Goal: Information Seeking & Learning: Check status

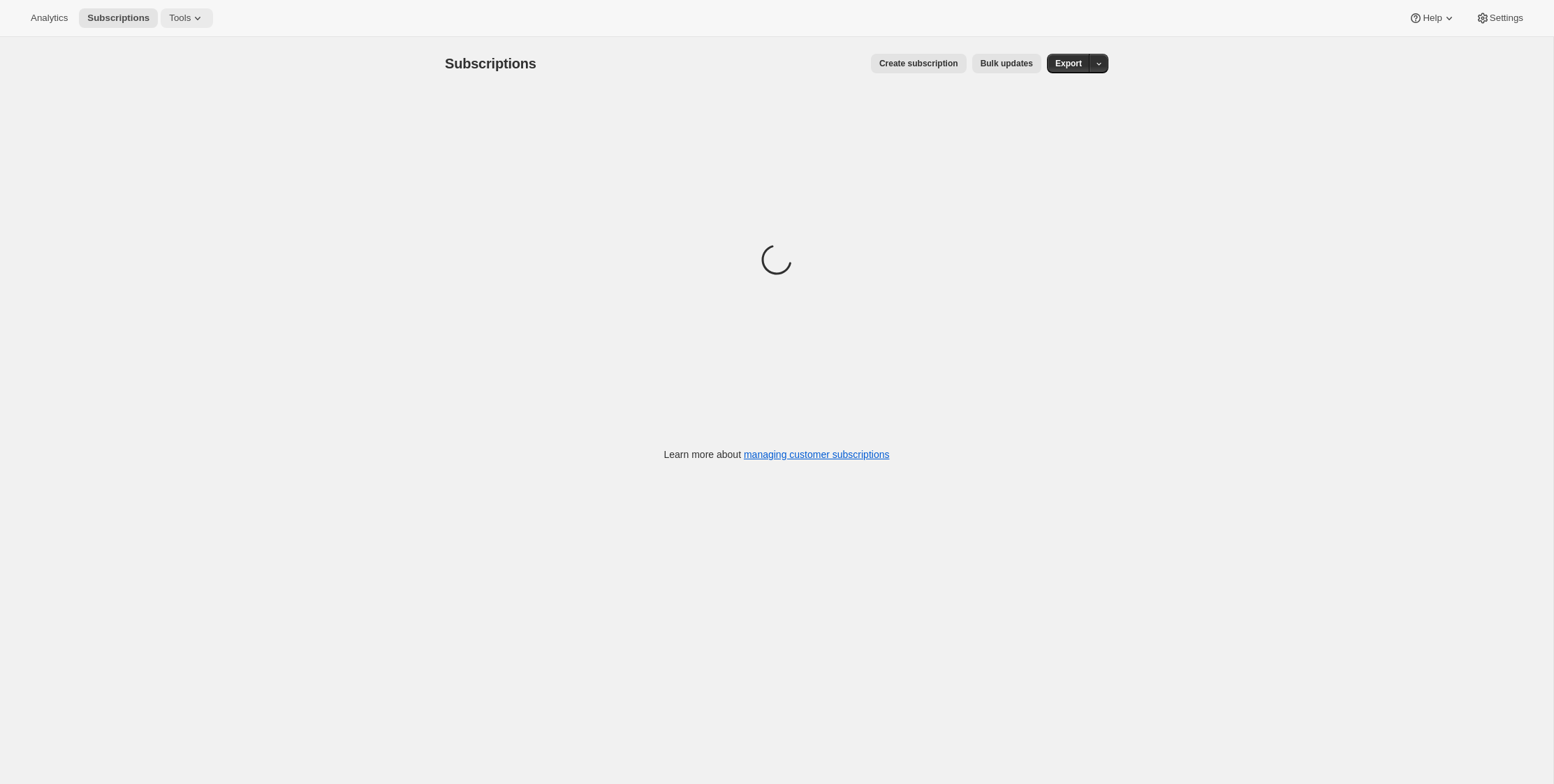
click at [191, 17] on span "Tools" at bounding box center [179, 18] width 22 height 11
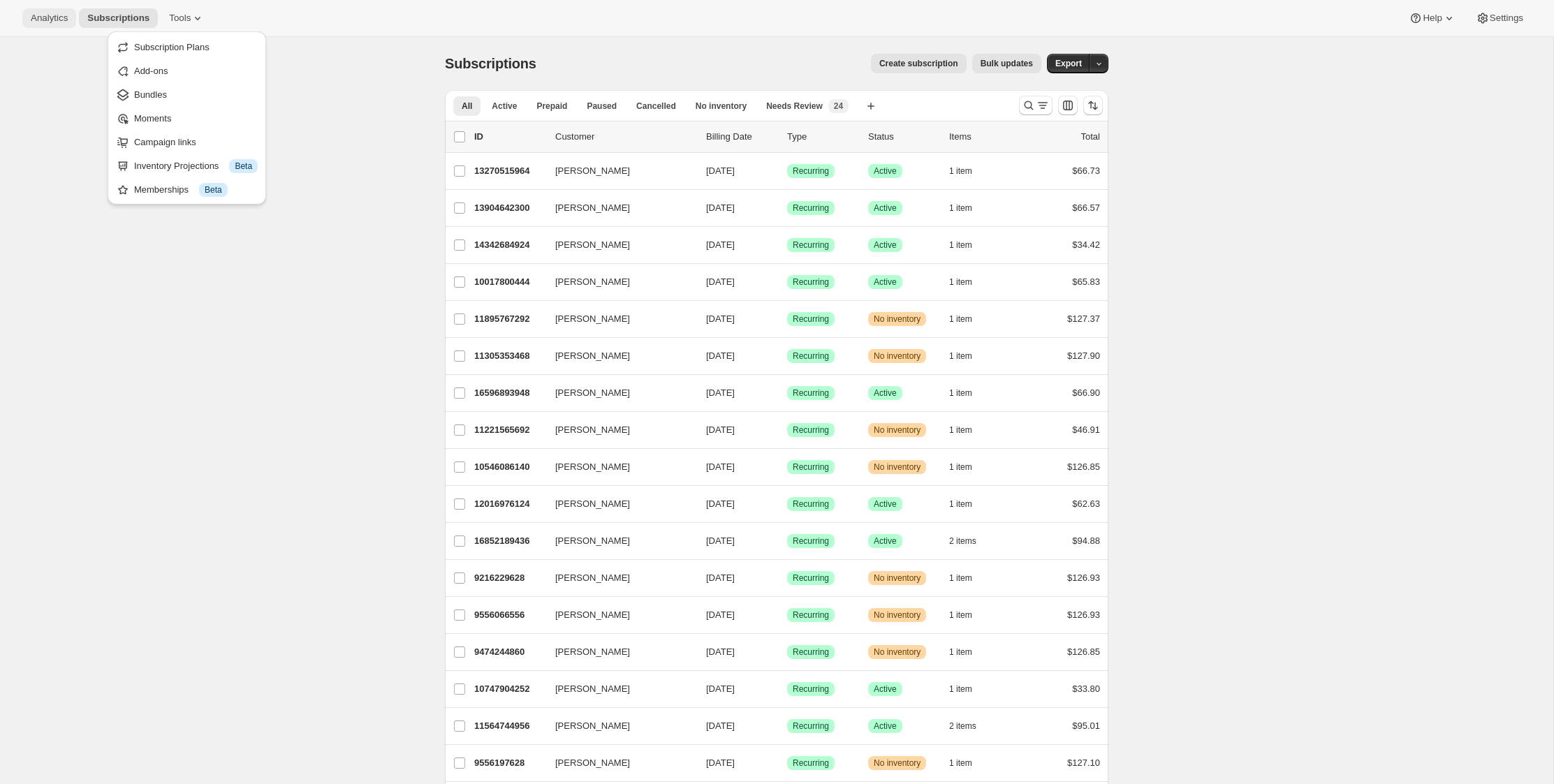
click at [60, 24] on button "Analytics" at bounding box center [49, 18] width 54 height 19
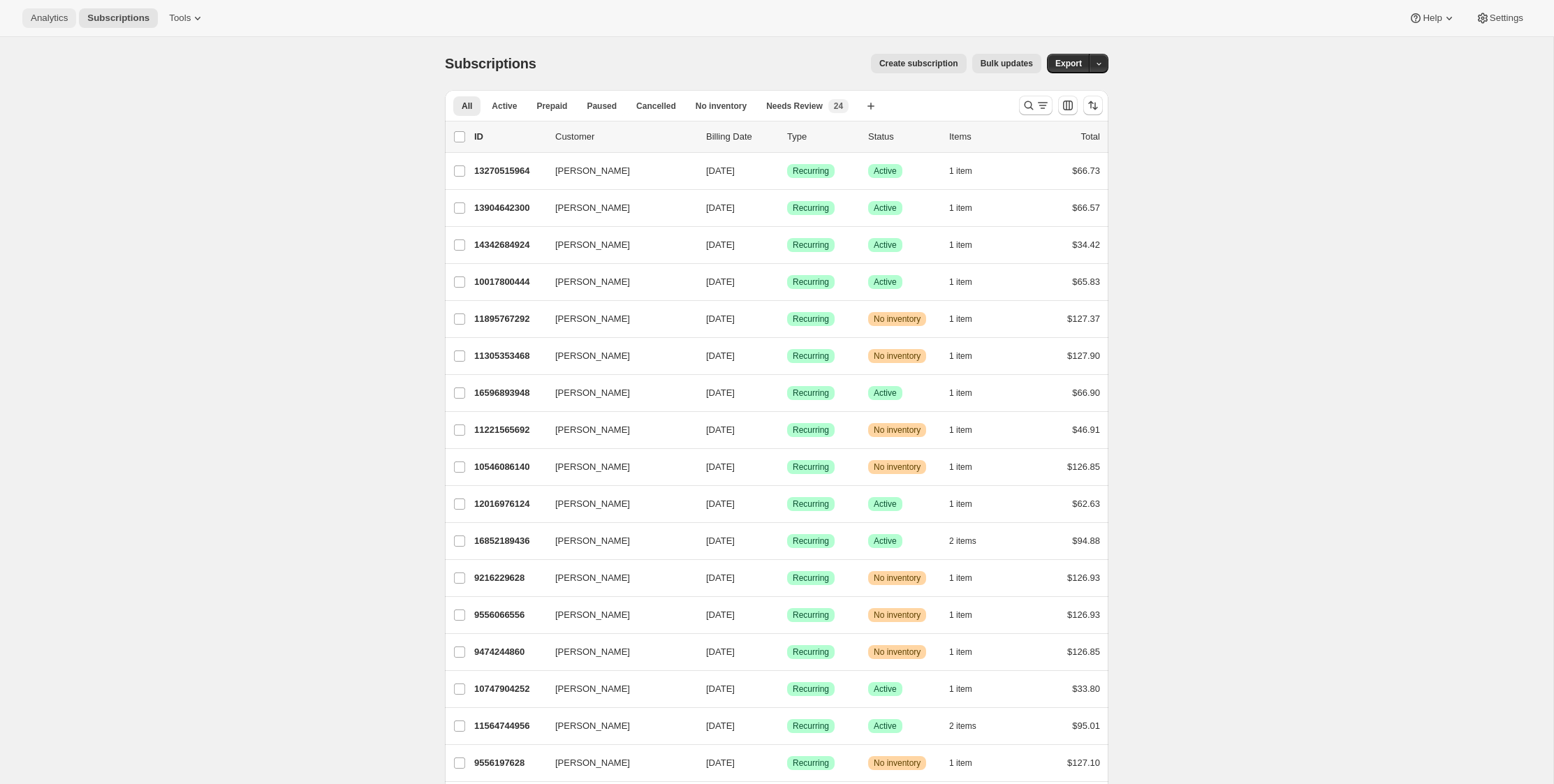
click at [54, 19] on span "Analytics" at bounding box center [49, 18] width 37 height 11
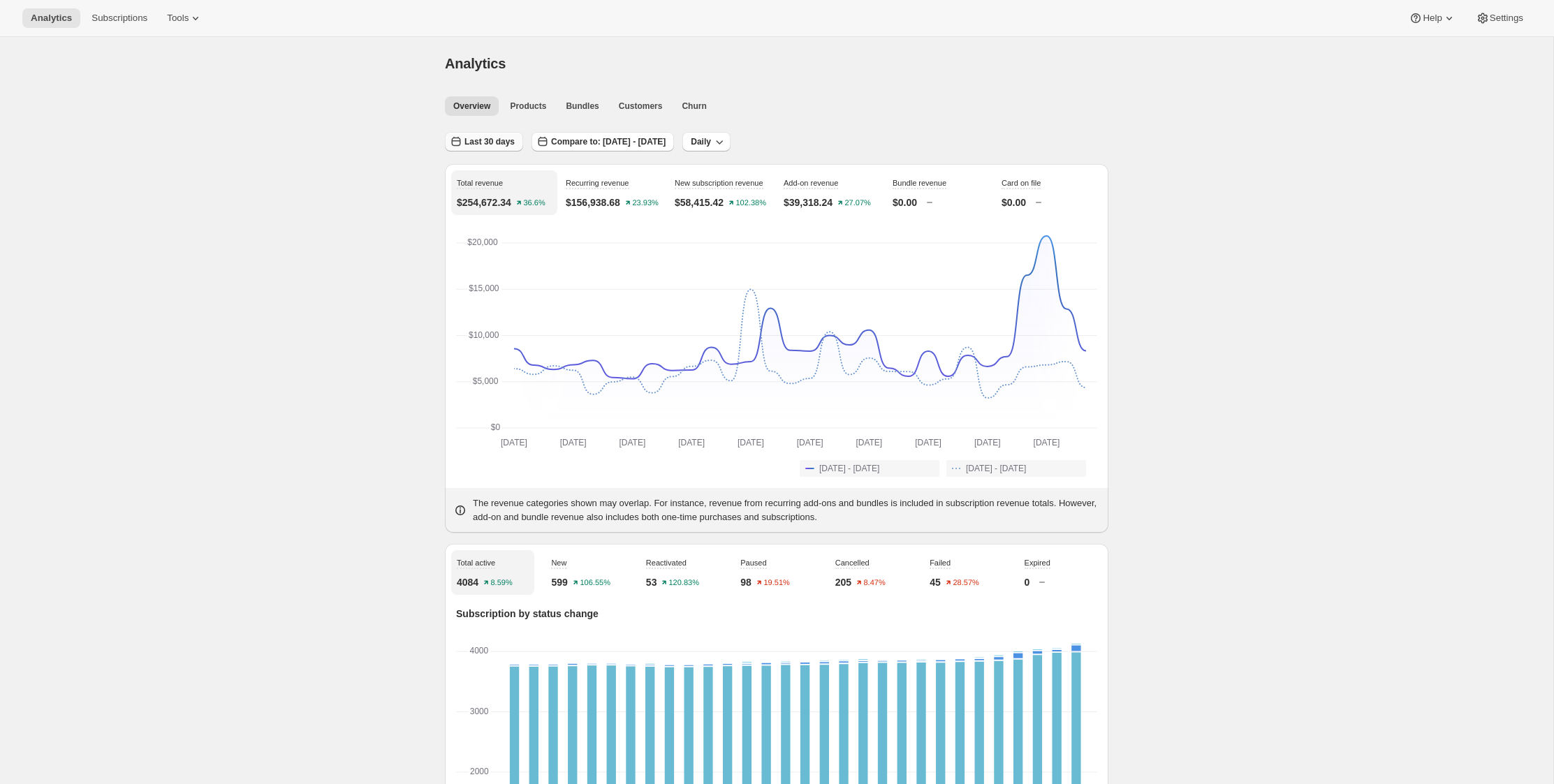
click at [484, 144] on span "Last 30 days" at bounding box center [490, 141] width 51 height 11
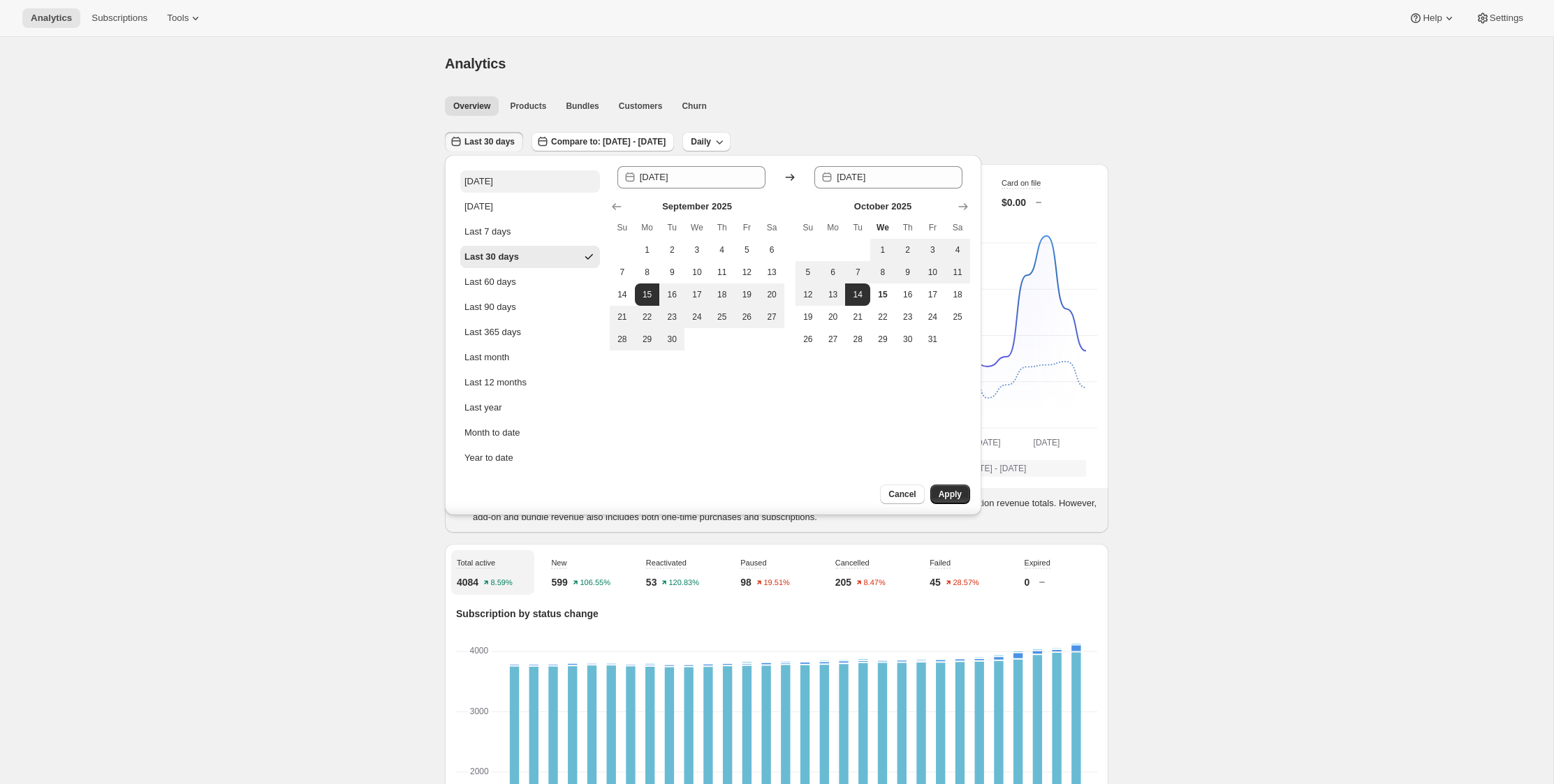
click at [486, 172] on button "[DATE]" at bounding box center [530, 181] width 140 height 22
type input "[DATE]"
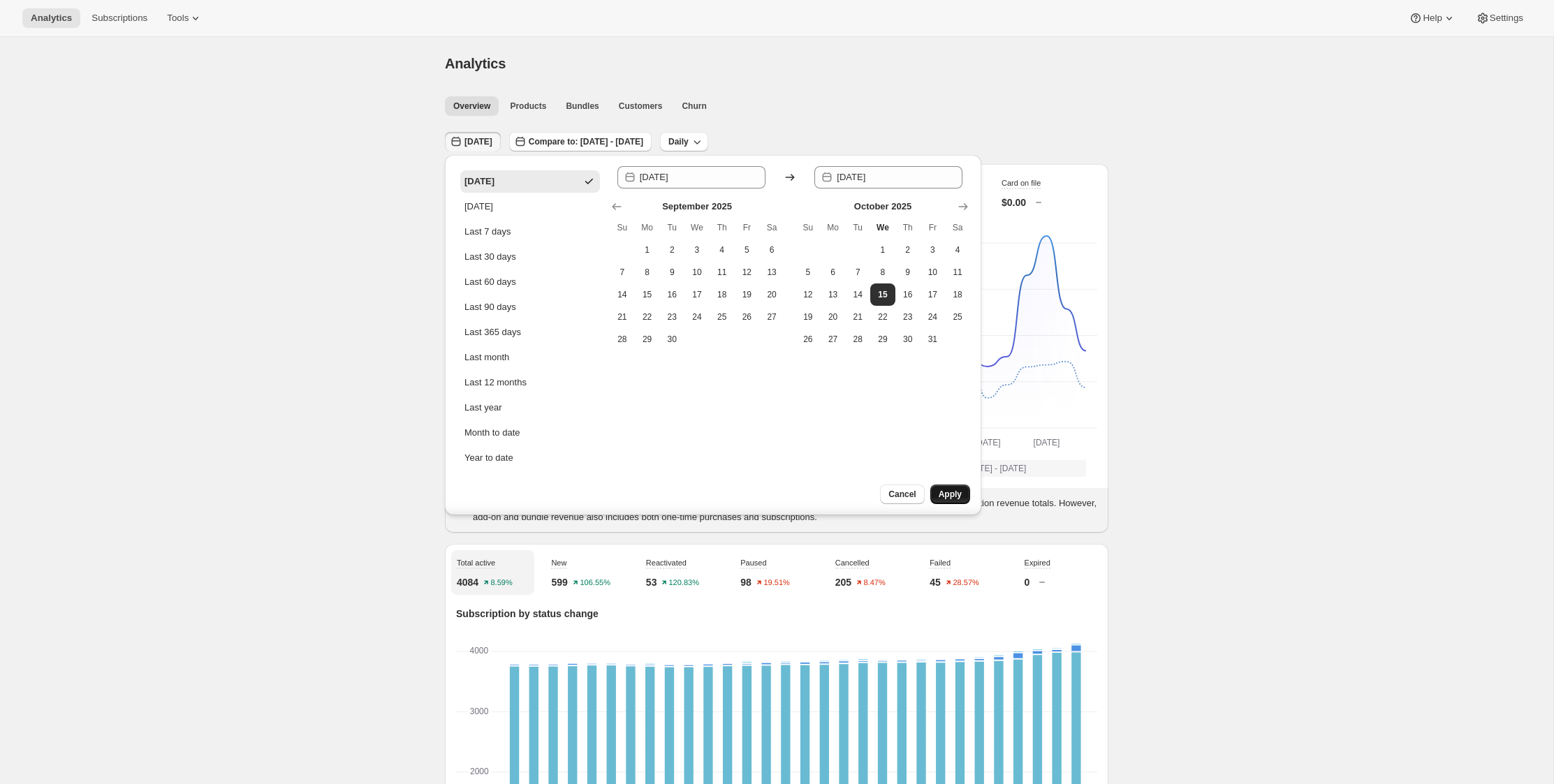
click at [945, 491] on span "Apply" at bounding box center [950, 494] width 23 height 11
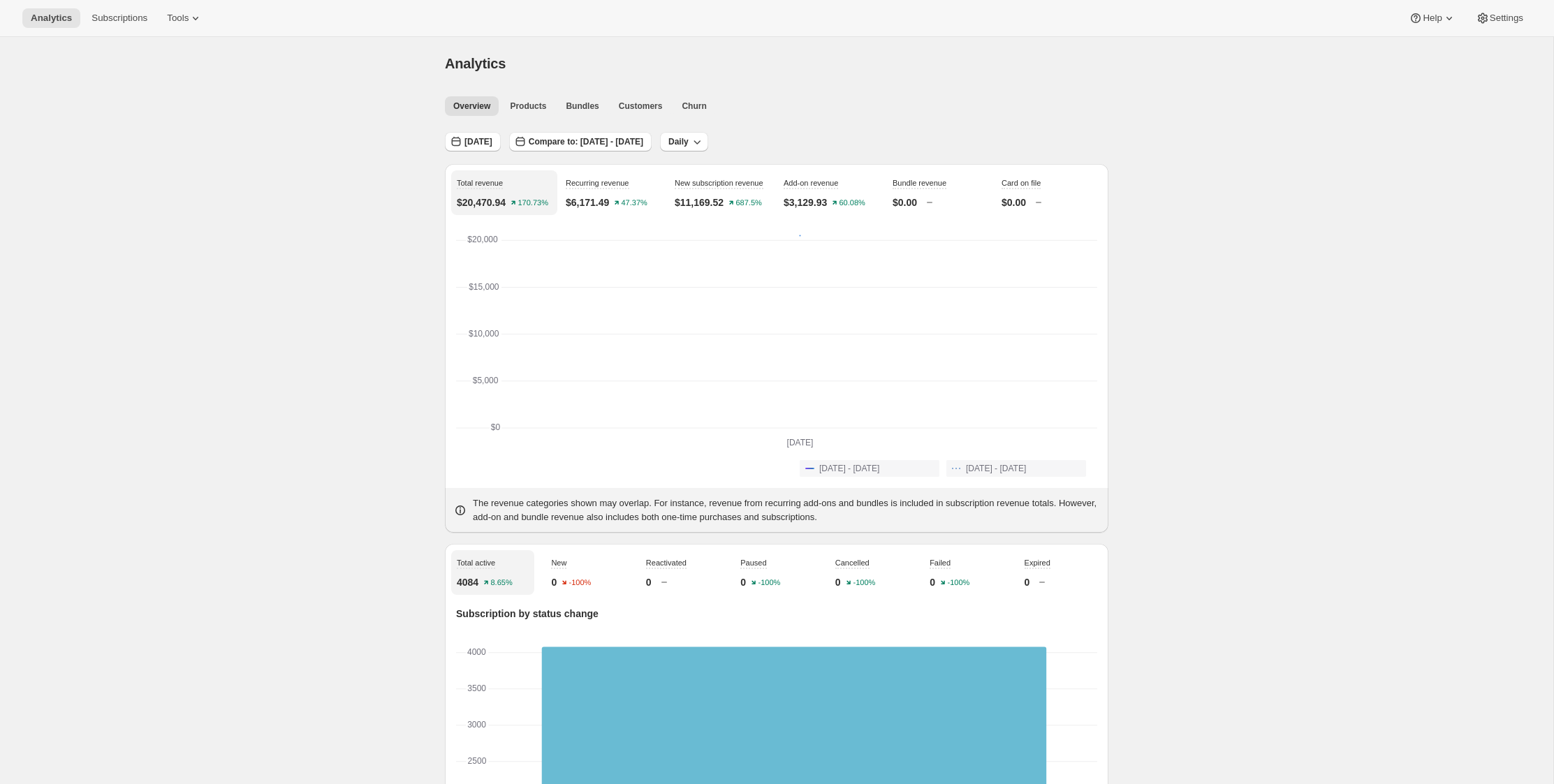
click at [535, 110] on span "Products" at bounding box center [528, 106] width 36 height 11
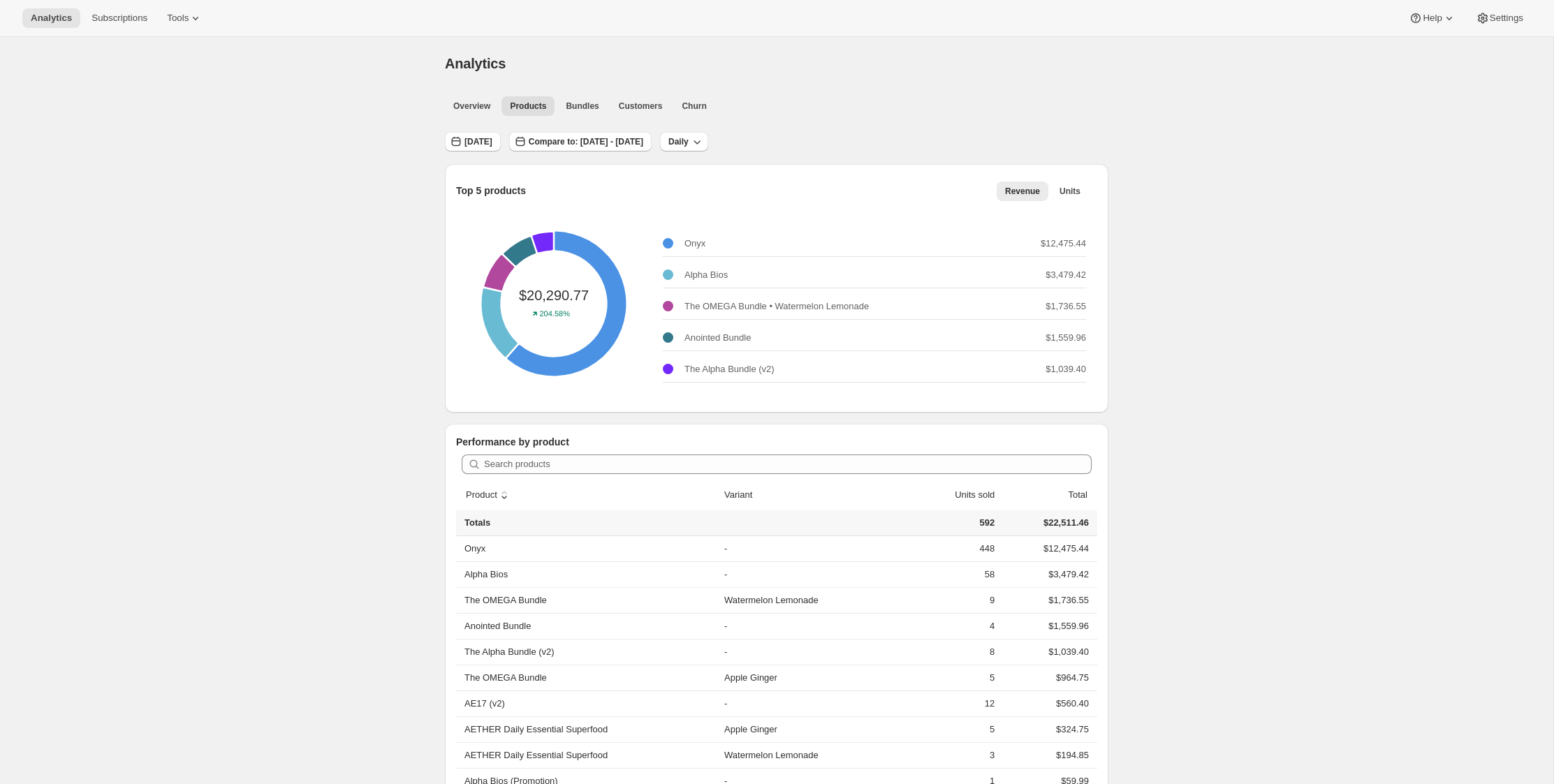
click at [389, 194] on div "Analytics. This page is ready Analytics Overview Products Bundles Customers Chu…" at bounding box center [777, 548] width 1553 height 1023
click at [310, 183] on div "Analytics. This page is ready Analytics Overview Products Bundles Customers Chu…" at bounding box center [777, 548] width 1553 height 1023
drag, startPoint x: 291, startPoint y: 196, endPoint x: 270, endPoint y: 122, distance: 76.9
click at [293, 194] on div "Analytics. This page is ready Analytics Overview Products Bundles Customers Chu…" at bounding box center [777, 548] width 1553 height 1023
click at [120, 15] on span "Subscriptions" at bounding box center [119, 18] width 56 height 11
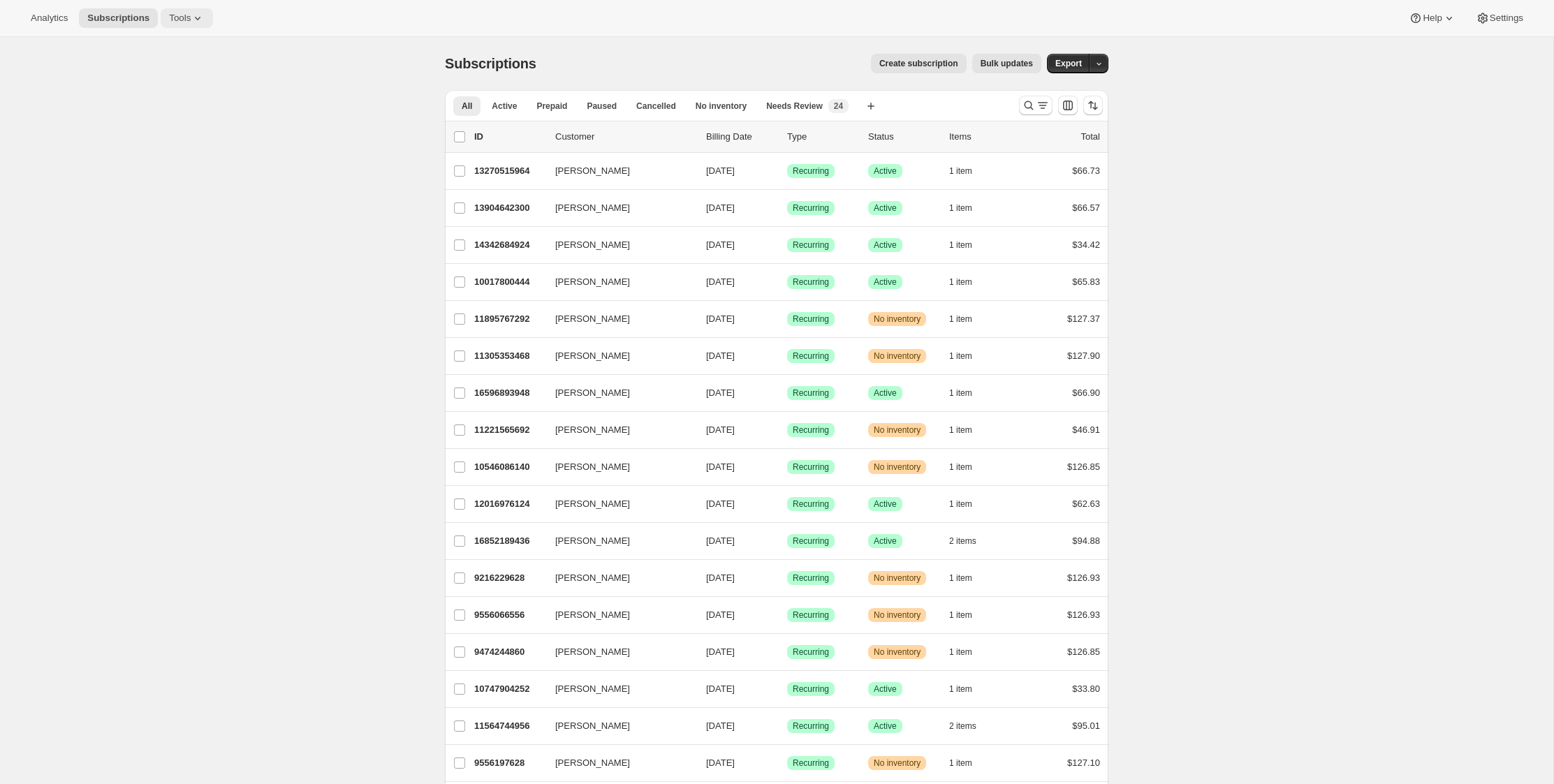
click at [195, 14] on icon at bounding box center [198, 18] width 14 height 14
click at [247, 171] on span "Info Beta" at bounding box center [243, 166] width 29 height 14
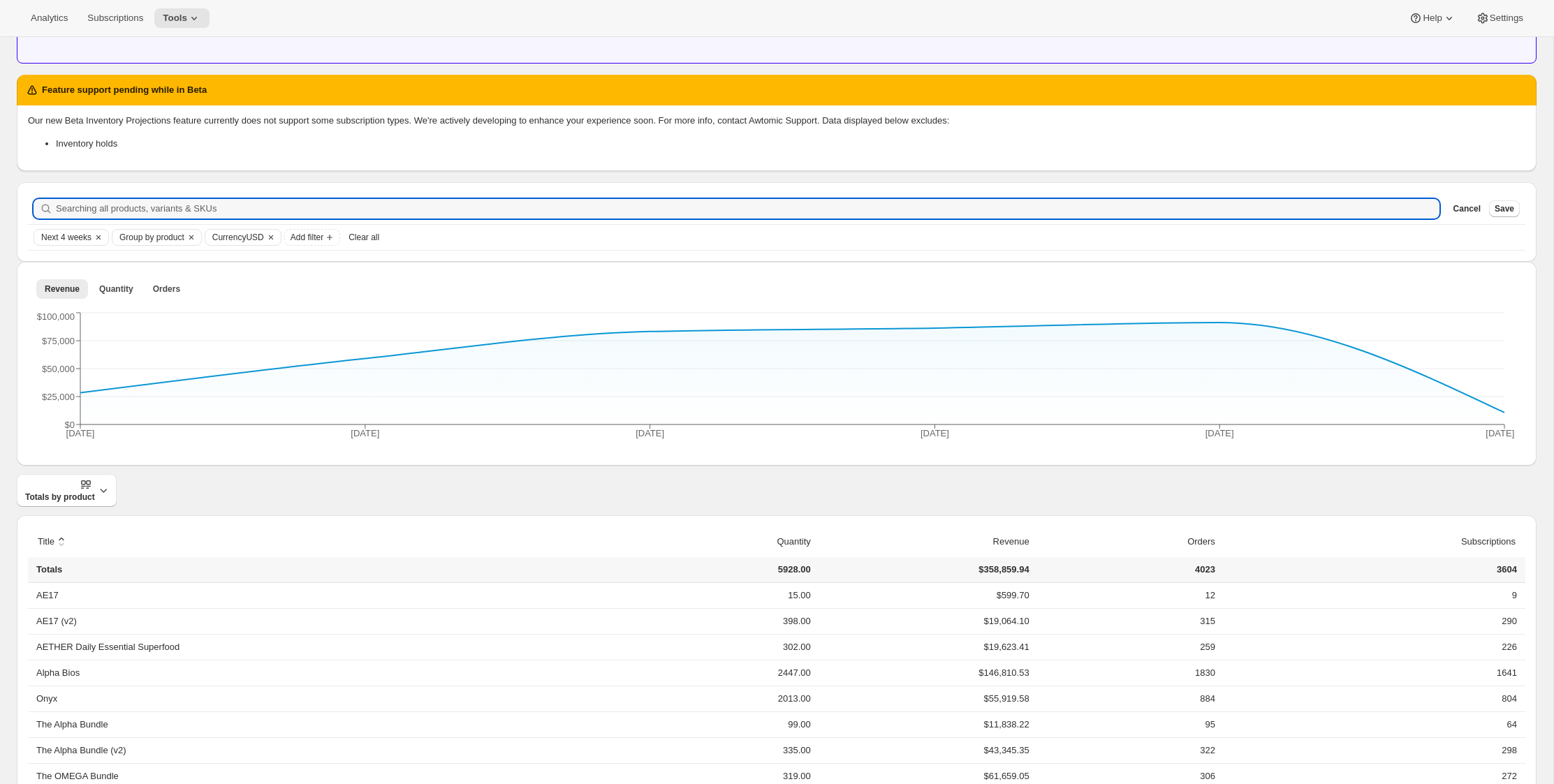
scroll to position [173, 0]
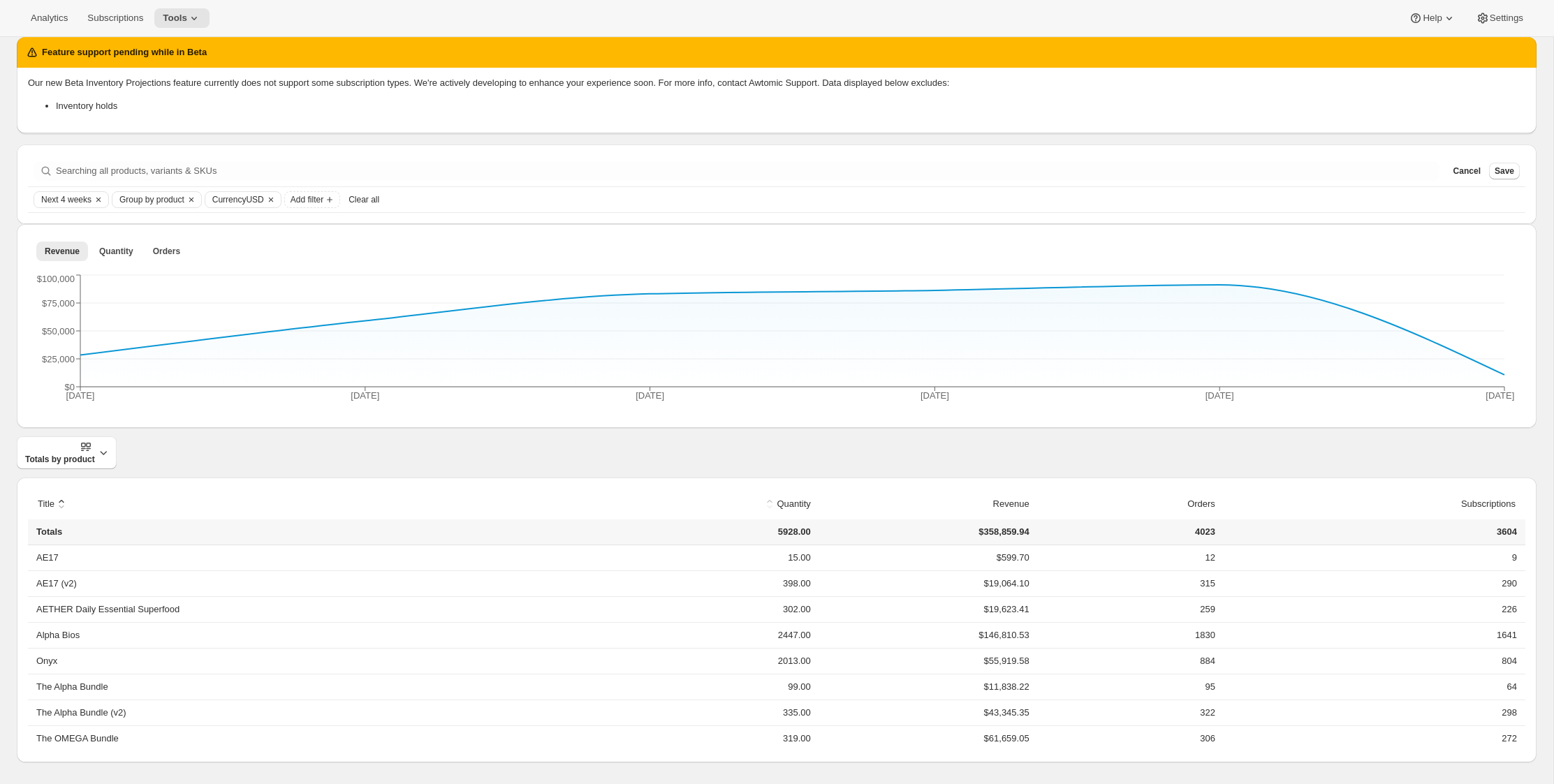
click at [780, 502] on button "sort ascending by Quantity" at bounding box center [786, 505] width 52 height 27
click at [65, 203] on span "Next 4 weeks" at bounding box center [66, 199] width 51 height 11
drag, startPoint x: 62, startPoint y: 237, endPoint x: 51, endPoint y: 239, distance: 11.2
type input "2"
click at [51, 239] on input "Date Range" at bounding box center [86, 240] width 90 height 19
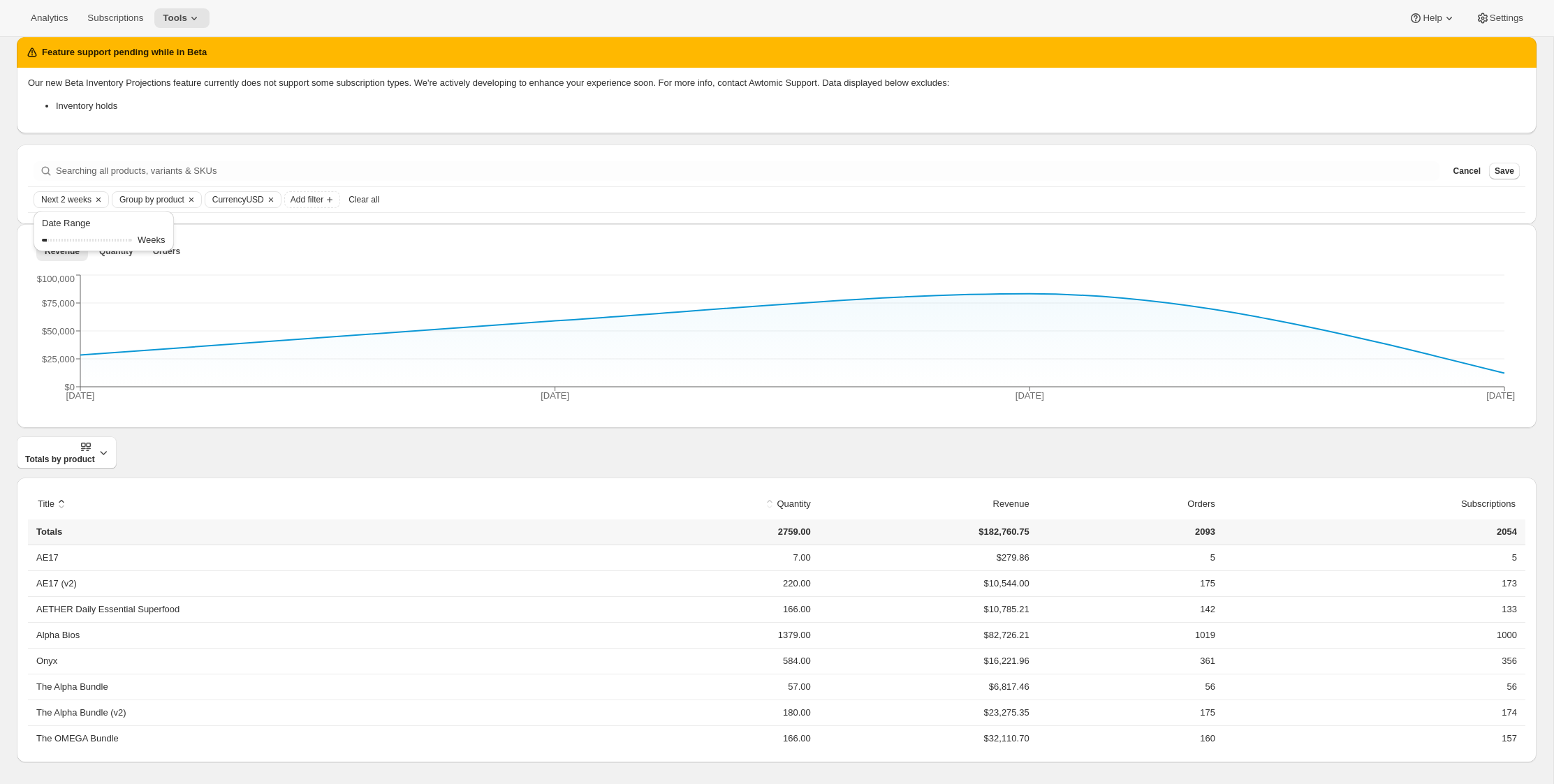
click at [793, 505] on button "sort ascending by Quantity" at bounding box center [786, 505] width 52 height 27
click at [788, 505] on button "sort descending by [PERSON_NAME]" at bounding box center [786, 505] width 52 height 27
click at [792, 584] on td "584.00" at bounding box center [710, 583] width 208 height 26
